Goal: Task Accomplishment & Management: Manage account settings

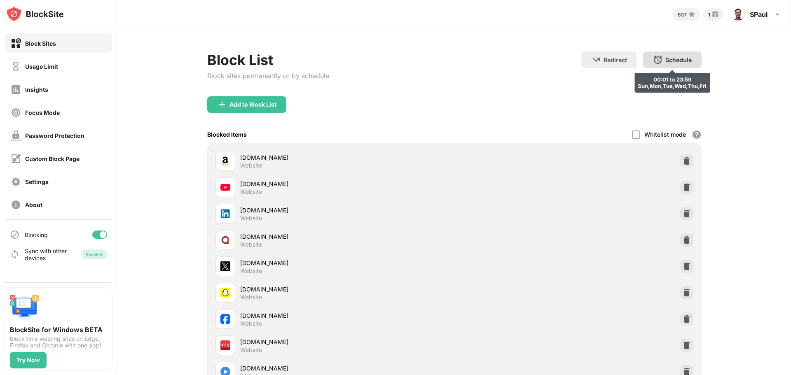
click at [653, 62] on img at bounding box center [658, 60] width 10 height 10
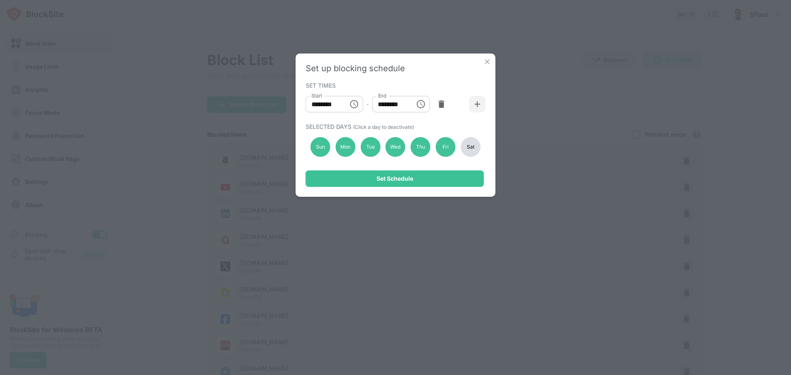
click at [474, 148] on div "Sat" at bounding box center [471, 147] width 20 height 20
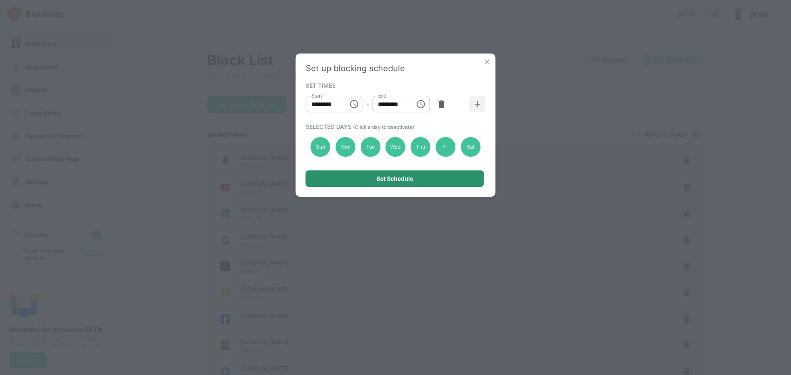
click at [425, 183] on div "Set Schedule" at bounding box center [395, 179] width 178 height 16
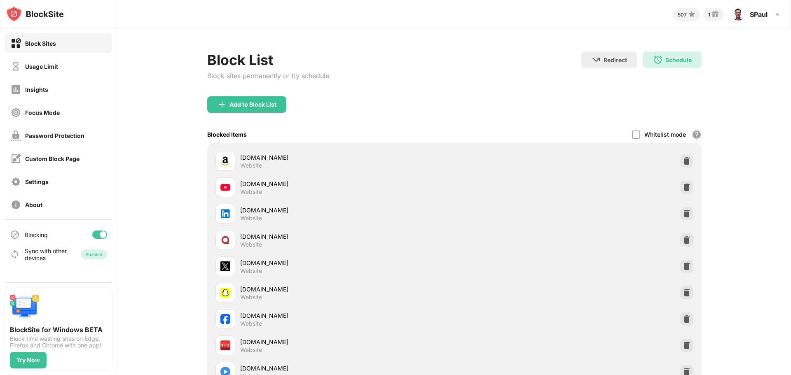
click at [681, 54] on div "Schedule 00:01 to 23:59 Every Day" at bounding box center [672, 60] width 59 height 16
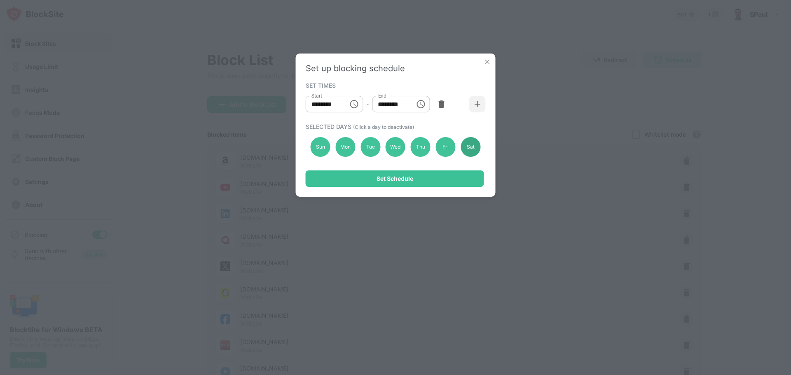
click at [464, 142] on div "Sat" at bounding box center [471, 147] width 20 height 20
click at [448, 176] on div "Set Schedule" at bounding box center [395, 179] width 178 height 16
